Goal: Navigation & Orientation: Find specific page/section

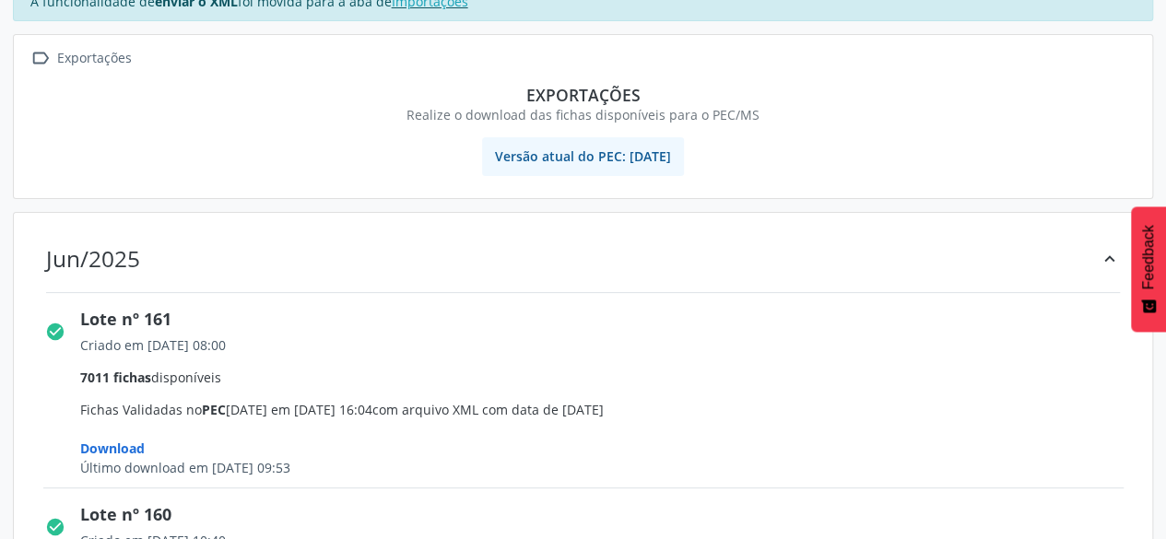
scroll to position [184, 0]
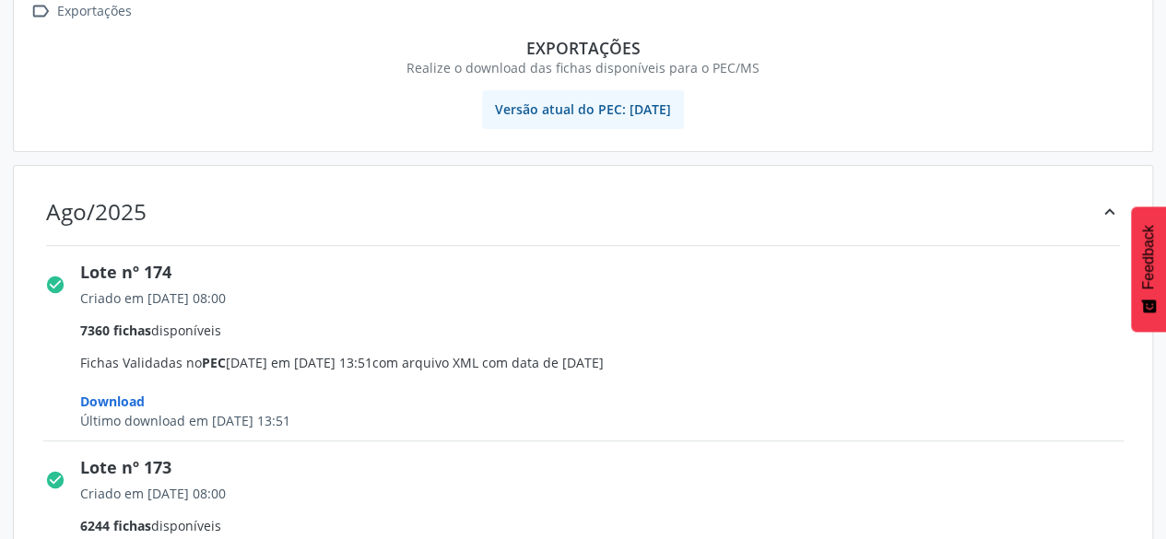
scroll to position [182, 0]
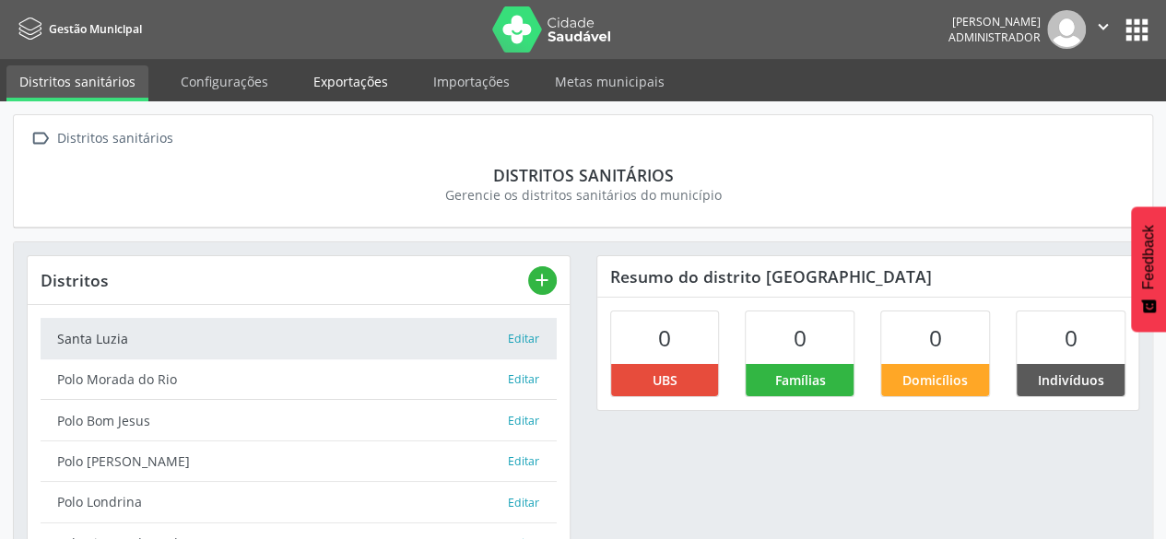
click at [350, 78] on link "Exportações" at bounding box center [350, 81] width 100 height 32
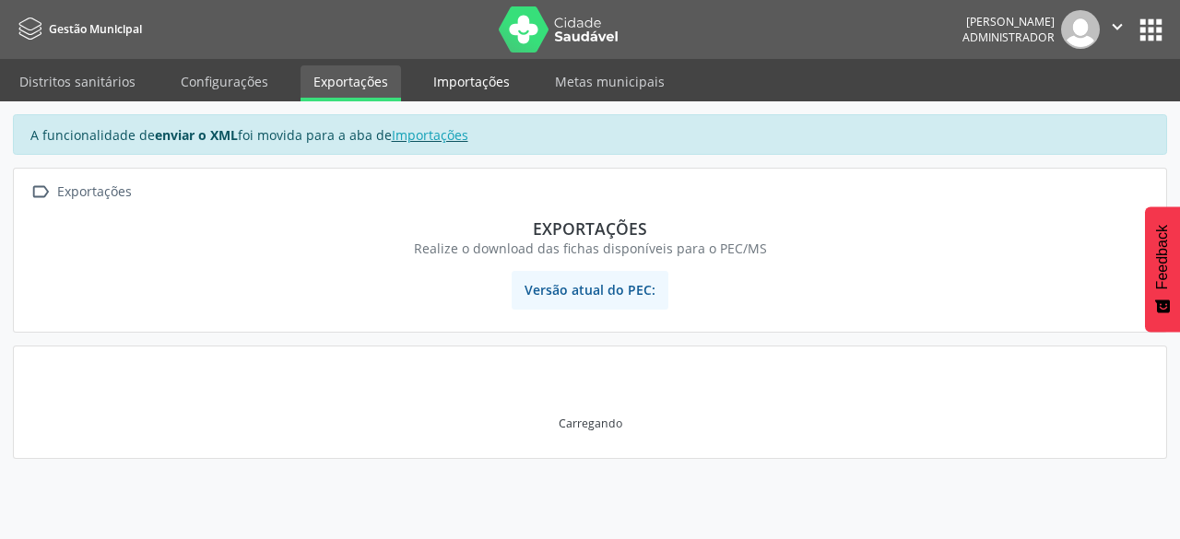
click at [455, 78] on link "Importações" at bounding box center [471, 81] width 102 height 32
